Goal: Task Accomplishment & Management: Use online tool/utility

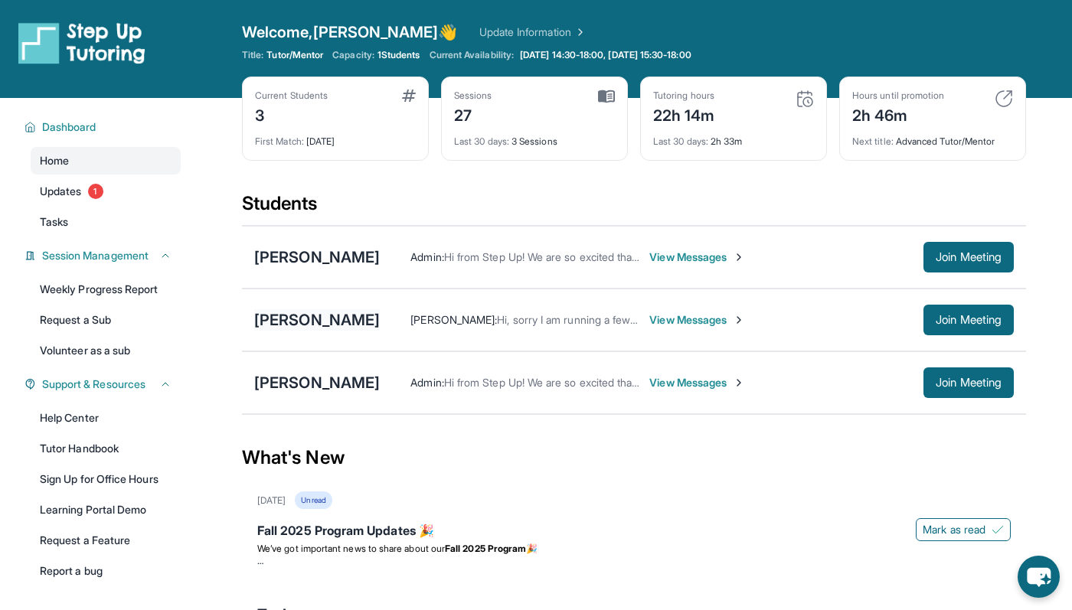
click at [291, 321] on div "[PERSON_NAME]" at bounding box center [317, 319] width 126 height 21
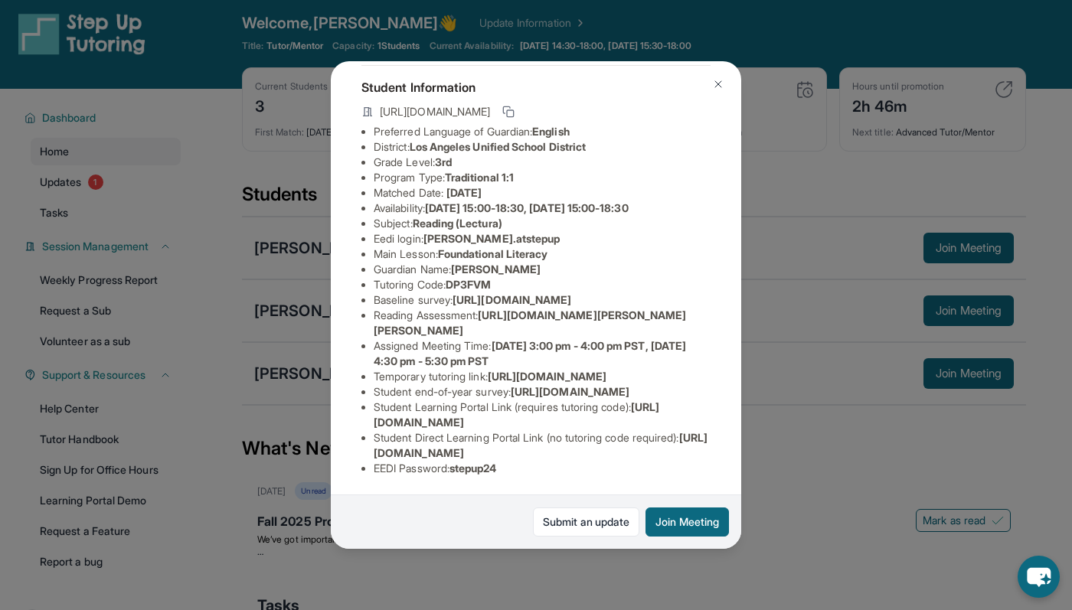
scroll to position [20, 0]
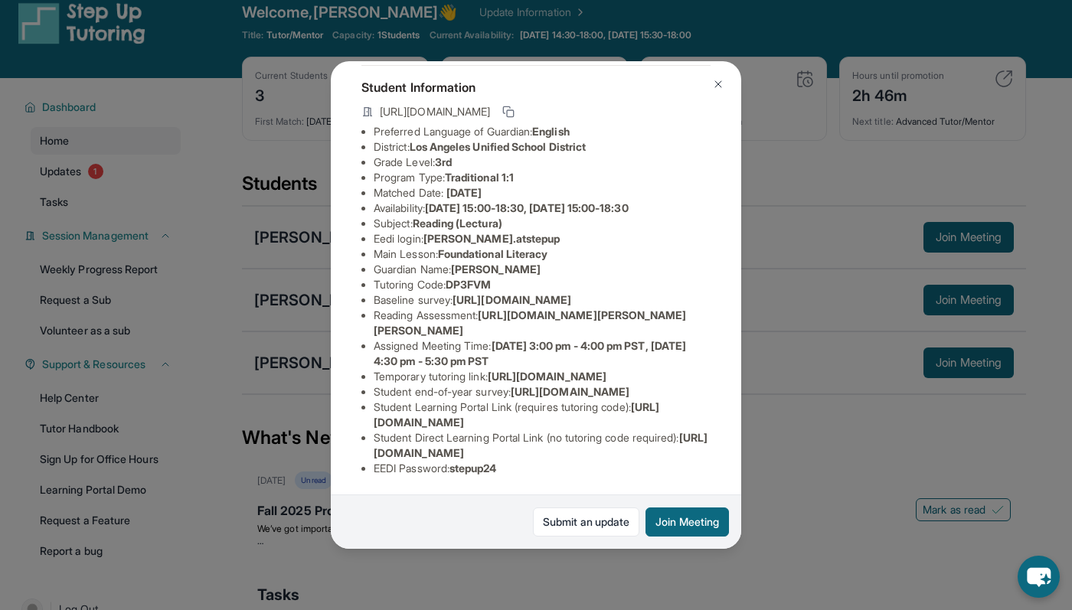
click at [446, 454] on span "[URL][DOMAIN_NAME]" at bounding box center [541, 445] width 334 height 28
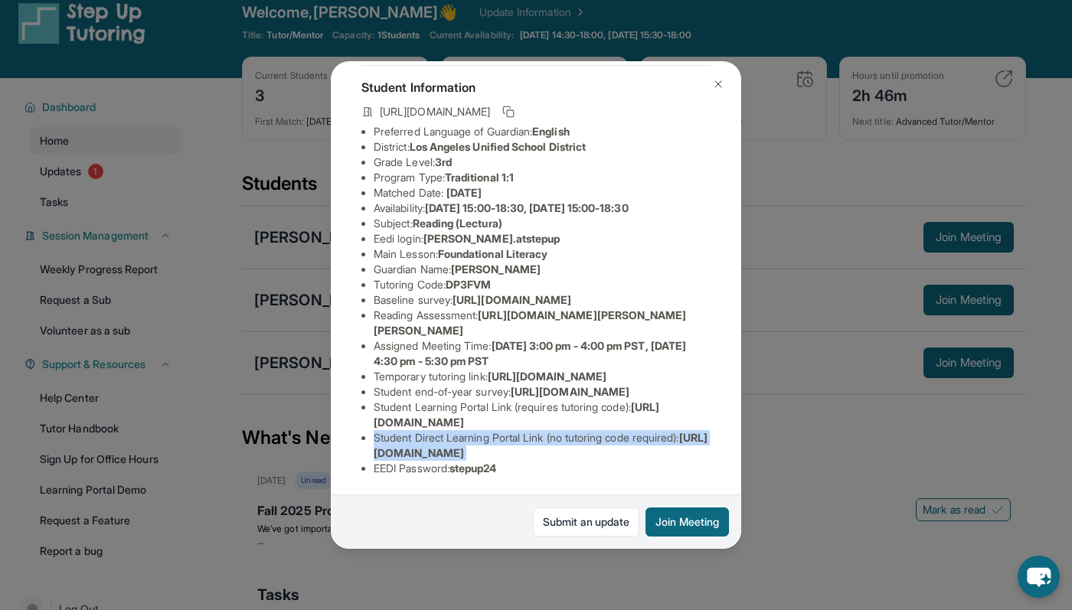
click at [446, 454] on span "[URL][DOMAIN_NAME]" at bounding box center [541, 445] width 334 height 28
copy li "Student Direct Learning Portal Link (no tutoring code required) : [URL][DOMAIN_…"
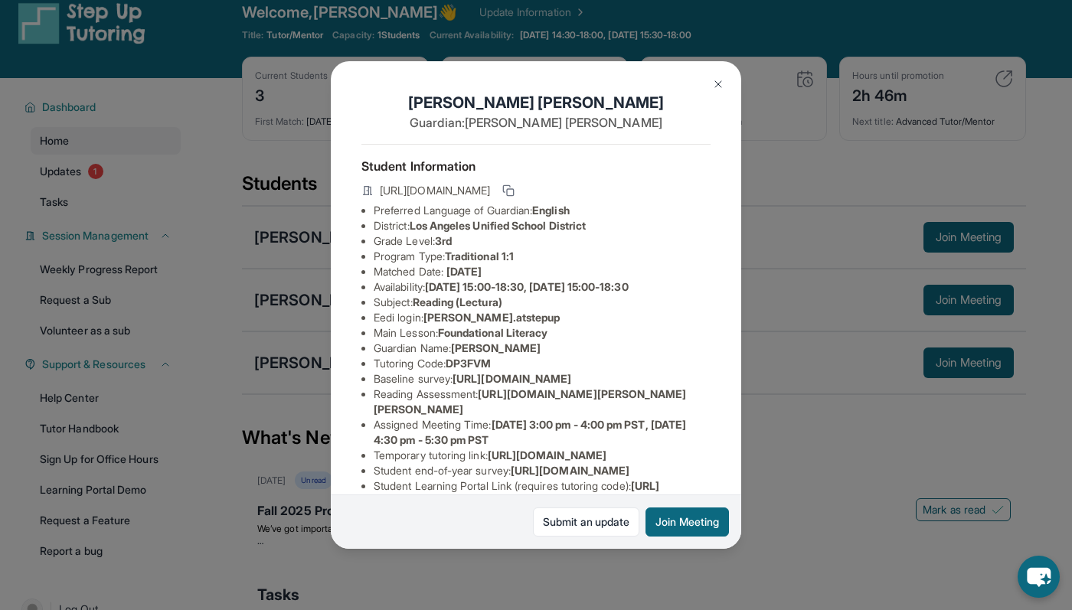
scroll to position [0, 0]
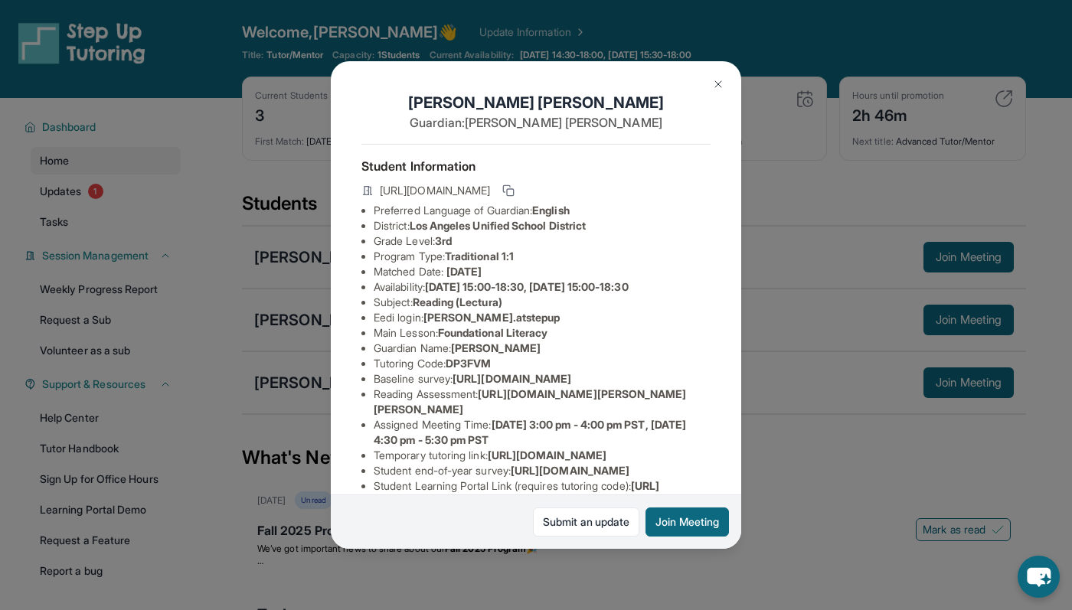
click at [290, 237] on div "[PERSON_NAME] Guardian: [PERSON_NAME] Student Information [URL][DOMAIN_NAME] Pr…" at bounding box center [536, 305] width 1072 height 610
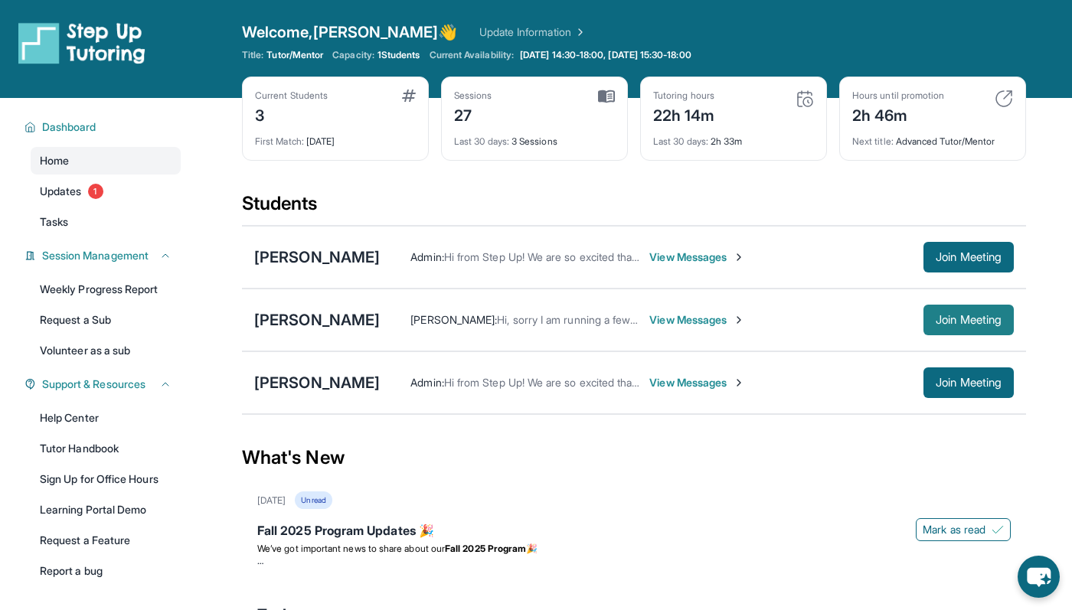
click at [968, 325] on span "Join Meeting" at bounding box center [968, 319] width 66 height 9
click at [410, 317] on span "[PERSON_NAME] :" at bounding box center [453, 319] width 87 height 13
click at [312, 320] on div "[PERSON_NAME]" at bounding box center [317, 319] width 126 height 21
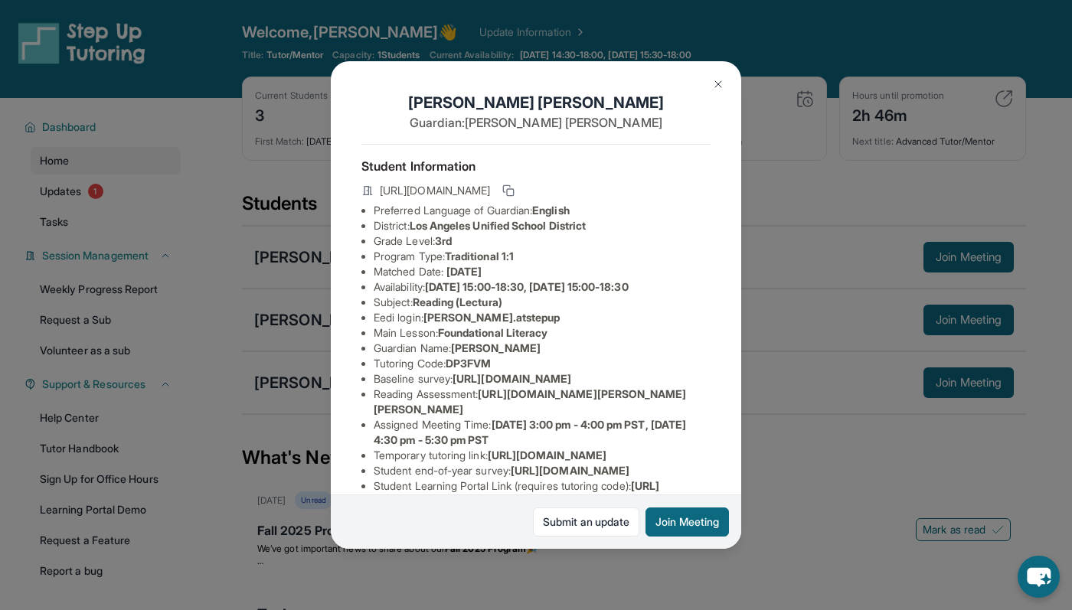
click at [452, 385] on span "[URL][DOMAIN_NAME]" at bounding box center [511, 378] width 119 height 13
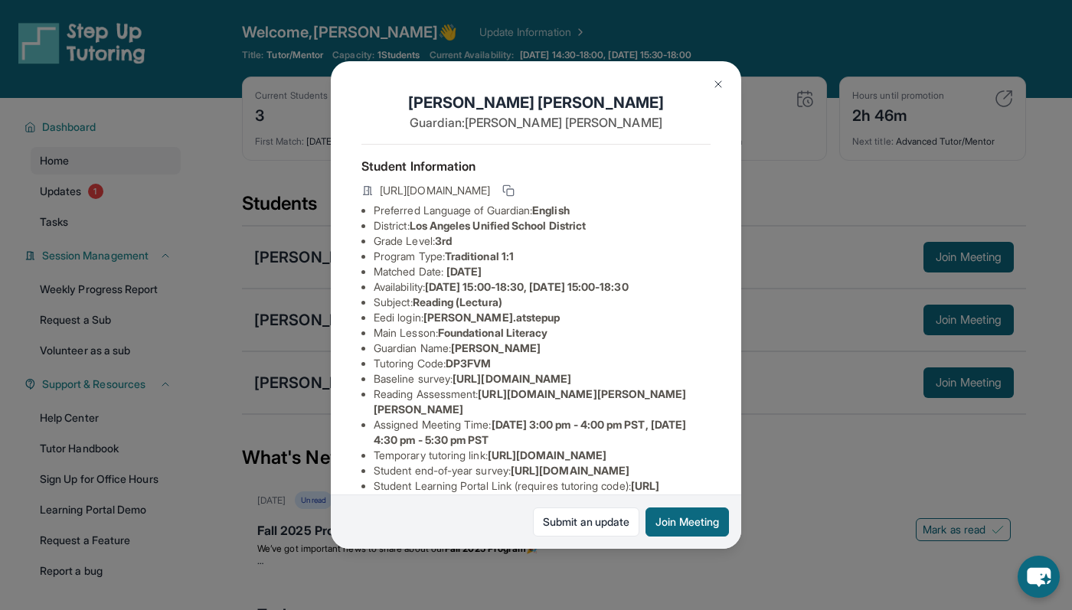
drag, startPoint x: 374, startPoint y: 390, endPoint x: 550, endPoint y: 378, distance: 175.7
click at [550, 378] on div "[PERSON_NAME] Guardian: [PERSON_NAME] Student Information [URL][DOMAIN_NAME] Pr…" at bounding box center [536, 305] width 410 height 488
drag, startPoint x: 377, startPoint y: 391, endPoint x: 750, endPoint y: 426, distance: 375.1
click at [750, 426] on div "[PERSON_NAME] Guardian: [PERSON_NAME] Student Information [URL][DOMAIN_NAME] Pr…" at bounding box center [536, 305] width 1072 height 610
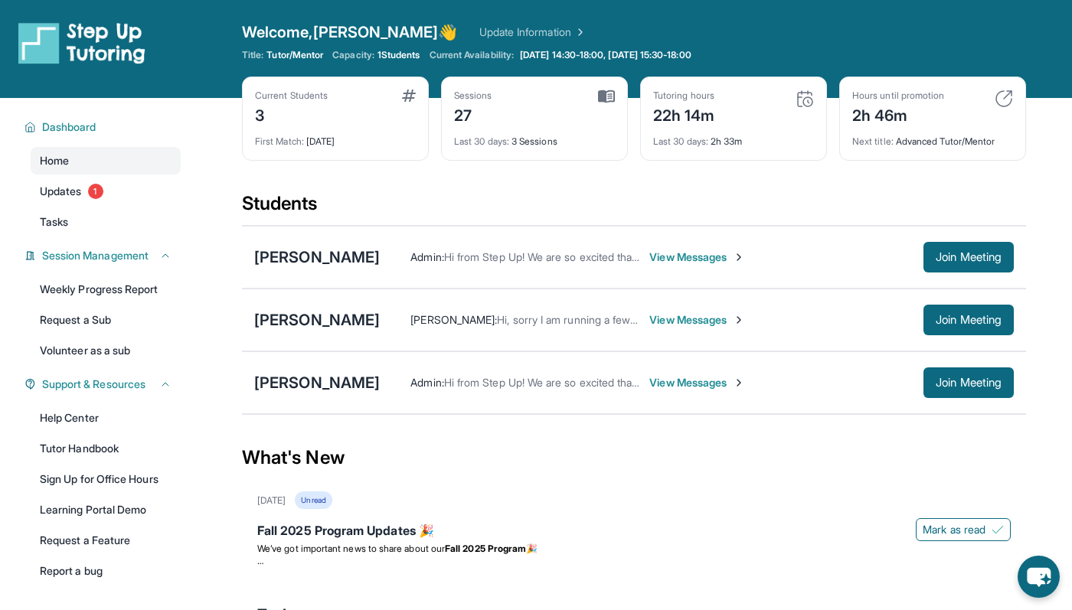
copy span "[URL][DOMAIN_NAME]"
click at [297, 325] on div "[PERSON_NAME]" at bounding box center [317, 319] width 126 height 21
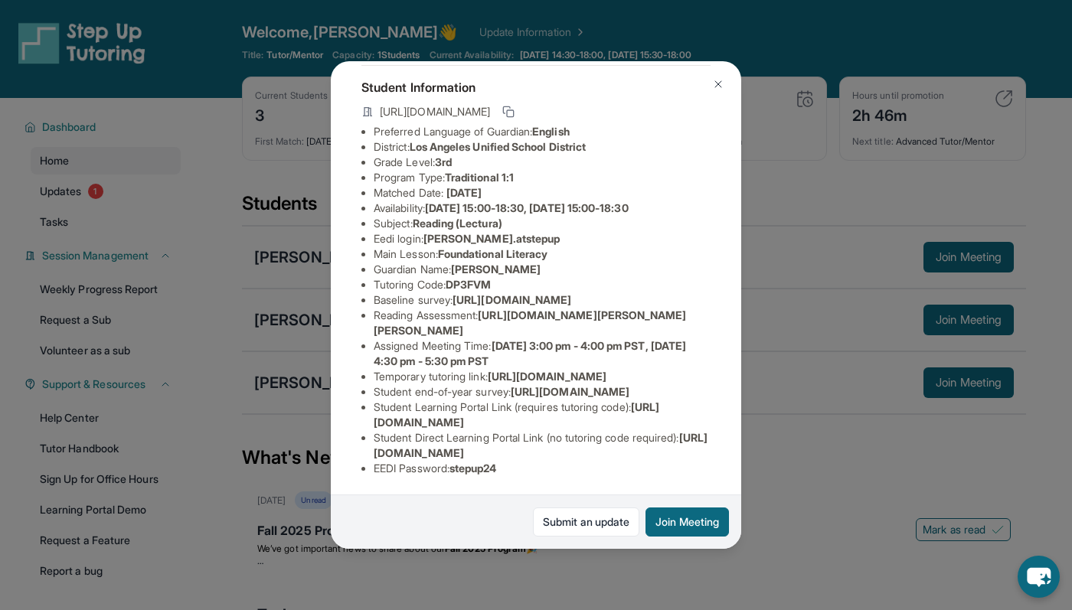
scroll to position [145, 549]
drag, startPoint x: 374, startPoint y: 250, endPoint x: 747, endPoint y: 277, distance: 373.8
click at [747, 277] on div "[PERSON_NAME] Guardian: [PERSON_NAME] Student Information [URL][DOMAIN_NAME] Pr…" at bounding box center [536, 305] width 1072 height 610
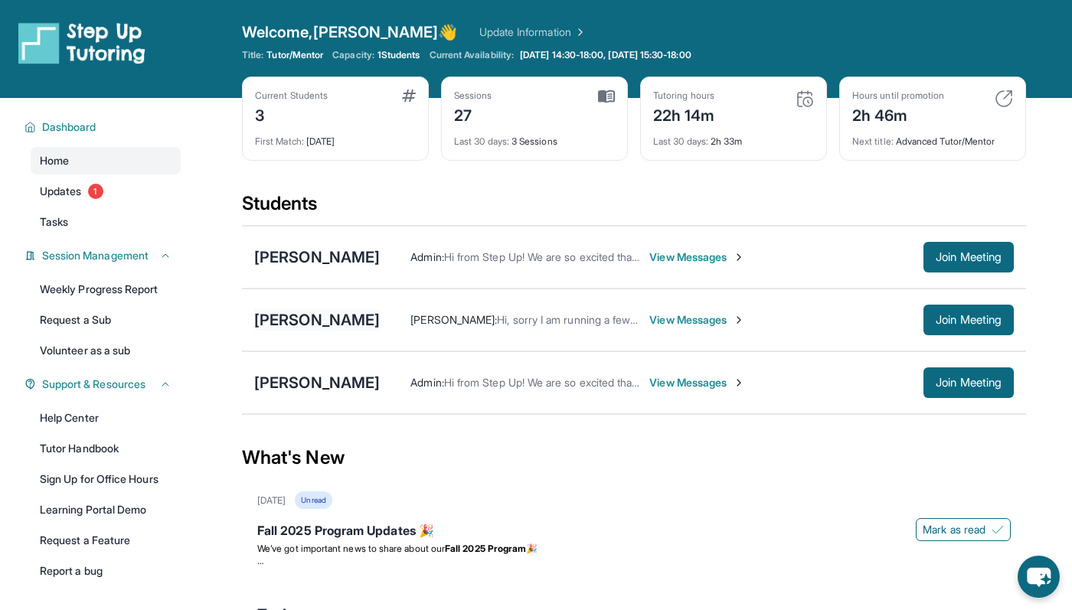
click at [307, 316] on div "[PERSON_NAME]" at bounding box center [317, 319] width 126 height 21
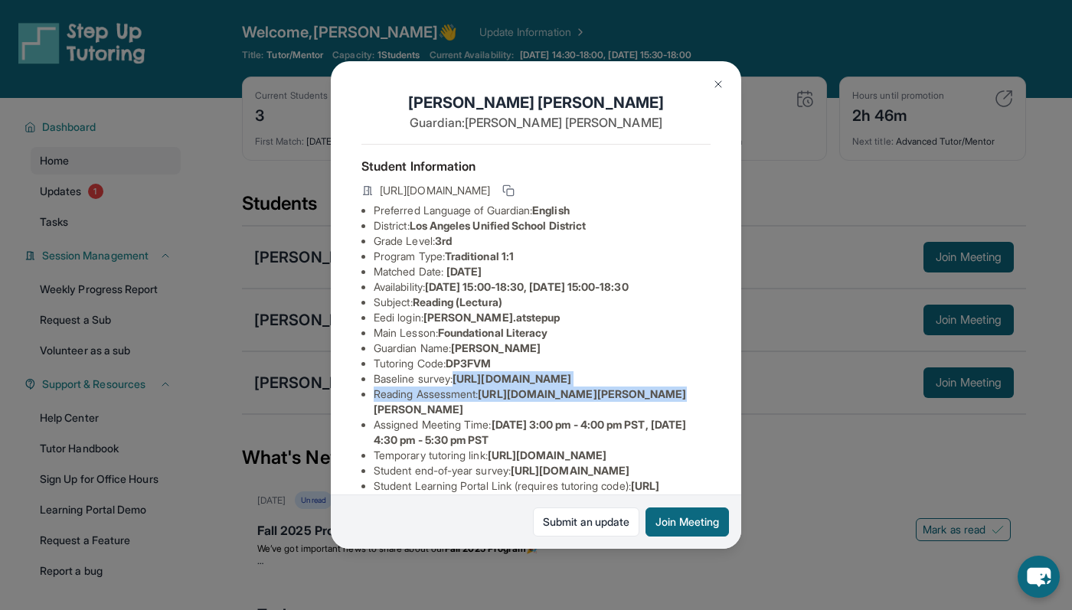
scroll to position [0, 549]
drag, startPoint x: 373, startPoint y: 392, endPoint x: 922, endPoint y: 435, distance: 551.3
click at [922, 435] on div "[PERSON_NAME] Guardian: [PERSON_NAME] Student Information [URL][DOMAIN_NAME] Pr…" at bounding box center [536, 305] width 1072 height 610
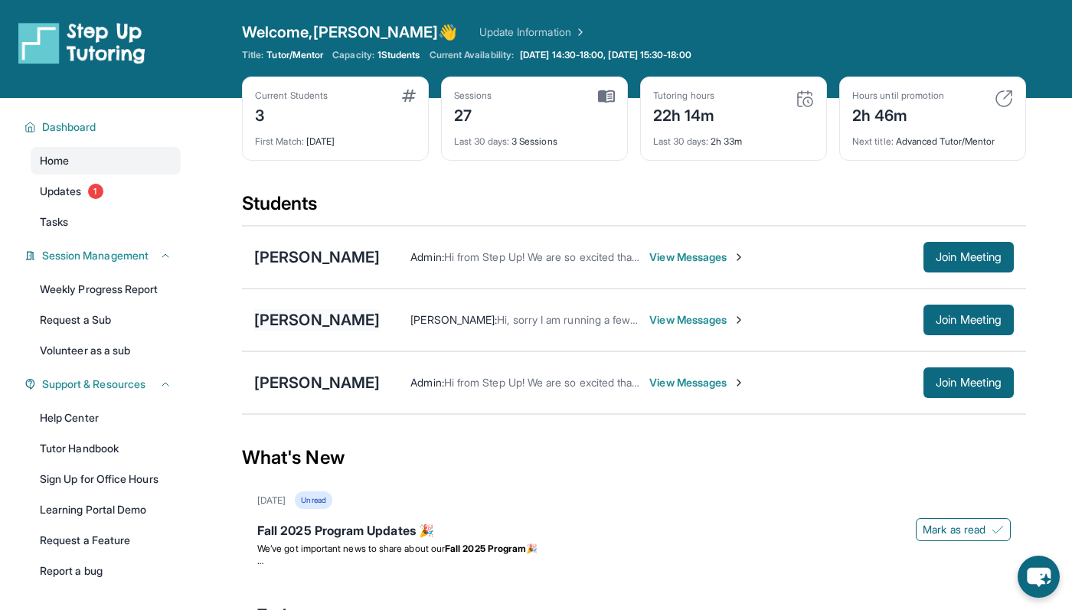
click at [294, 318] on div "[PERSON_NAME]" at bounding box center [317, 319] width 126 height 21
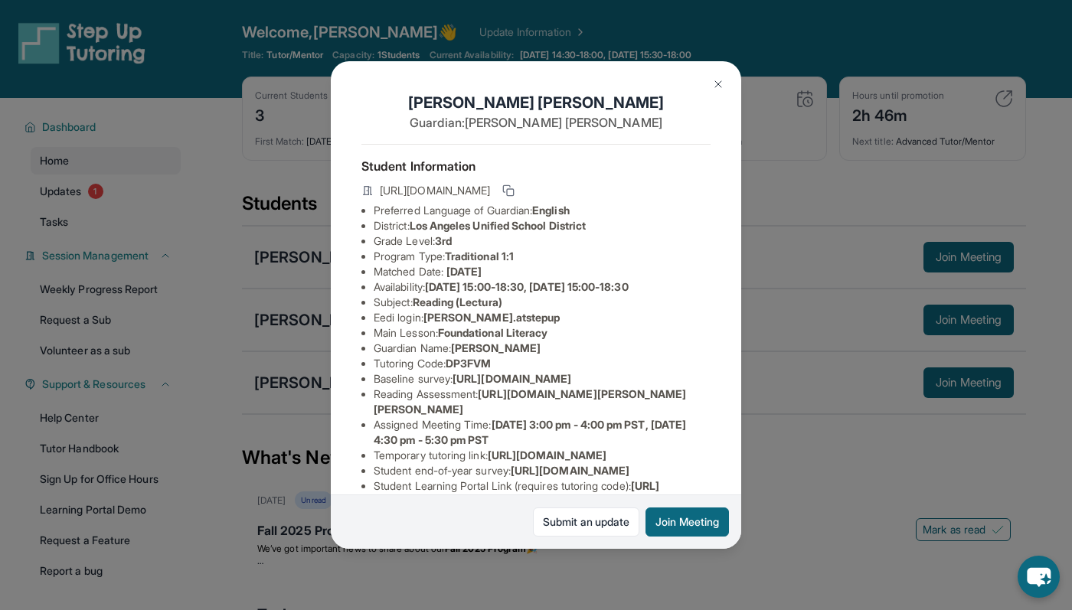
drag, startPoint x: 375, startPoint y: 394, endPoint x: 627, endPoint y: 424, distance: 253.6
click at [571, 385] on span "[URL][DOMAIN_NAME]" at bounding box center [511, 378] width 119 height 13
copy span "[URL][DOMAIN_NAME]"
drag, startPoint x: 487, startPoint y: 440, endPoint x: 505, endPoint y: 450, distance: 20.9
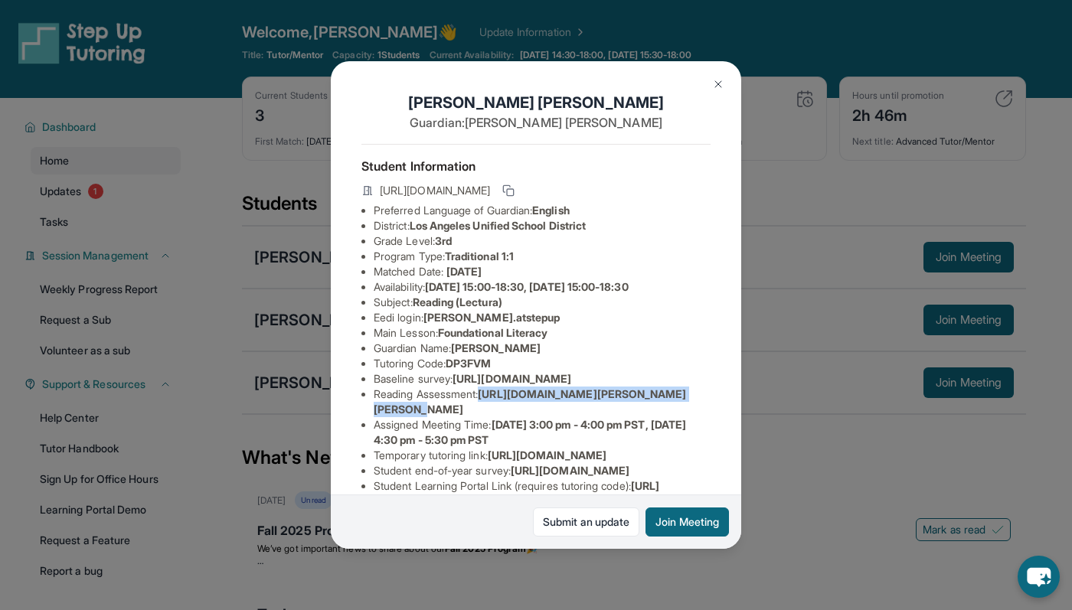
click at [505, 417] on li "Reading Assessment : [URL][DOMAIN_NAME][PERSON_NAME][PERSON_NAME]" at bounding box center [542, 402] width 337 height 31
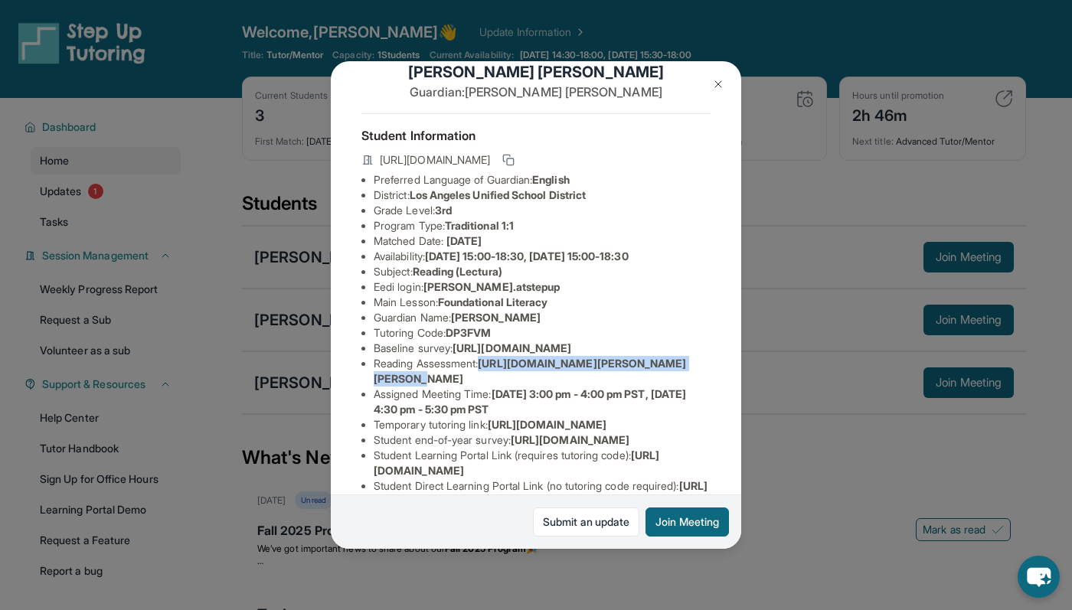
click at [491, 385] on span "[URL][DOMAIN_NAME][PERSON_NAME][PERSON_NAME]" at bounding box center [530, 371] width 313 height 28
drag, startPoint x: 489, startPoint y: 408, endPoint x: 678, endPoint y: 439, distance: 191.5
click at [678, 387] on li "Reading Assessment : [URL][DOMAIN_NAME][PERSON_NAME][PERSON_NAME]" at bounding box center [542, 371] width 337 height 31
copy span "[URL][DOMAIN_NAME][PERSON_NAME][PERSON_NAME]"
